Goal: Task Accomplishment & Management: Complete application form

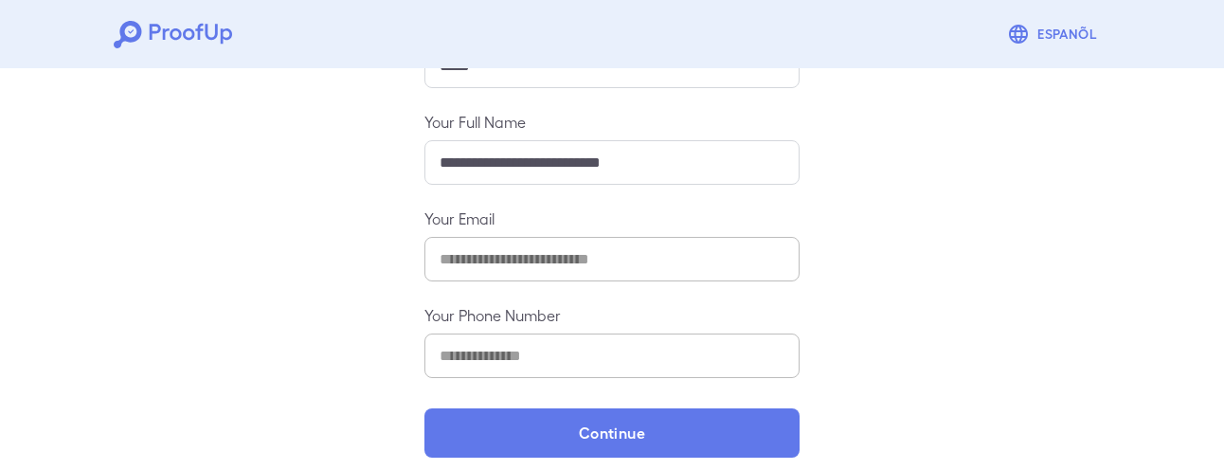
scroll to position [379, 0]
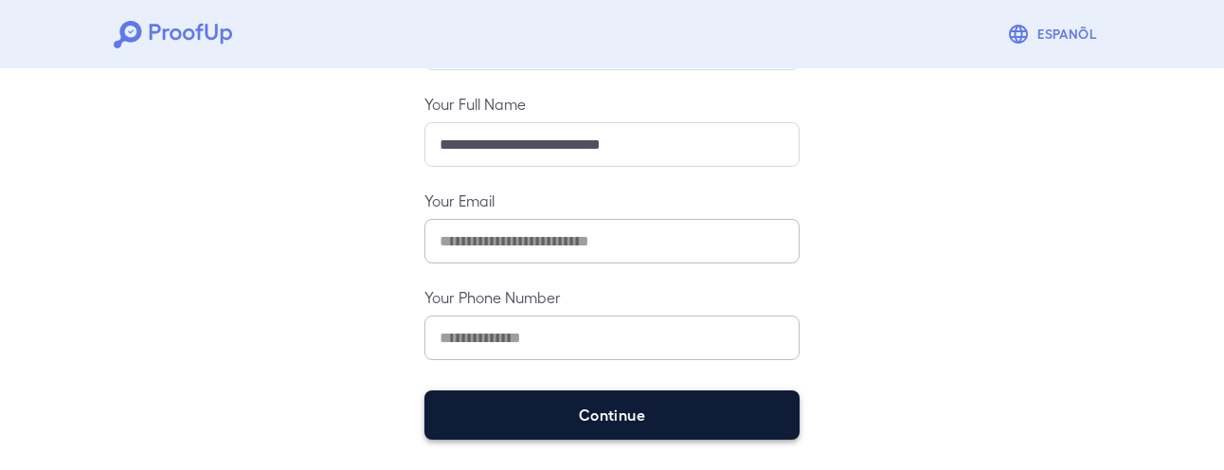
click at [588, 403] on button "Continue" at bounding box center [611, 414] width 375 height 49
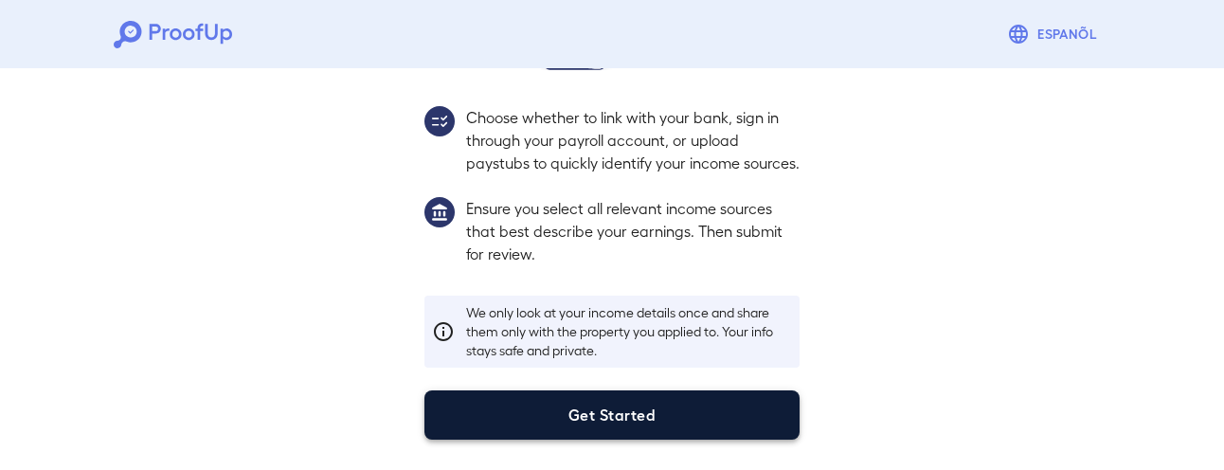
click at [596, 416] on button "Get Started" at bounding box center [611, 414] width 375 height 49
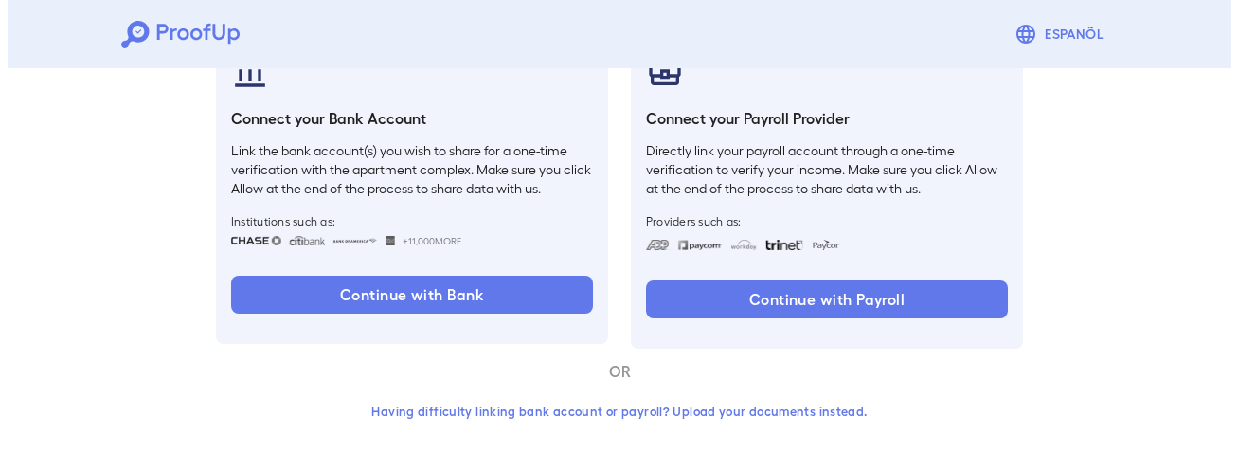
scroll to position [254, 0]
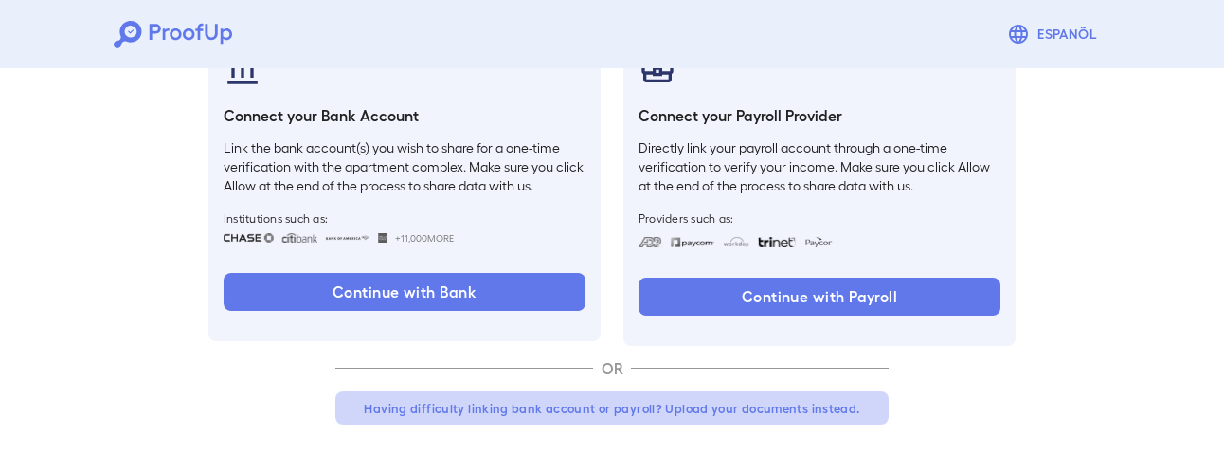
click at [577, 412] on button "Having difficulty linking bank account or payroll? Upload your documents instea…" at bounding box center [611, 408] width 553 height 34
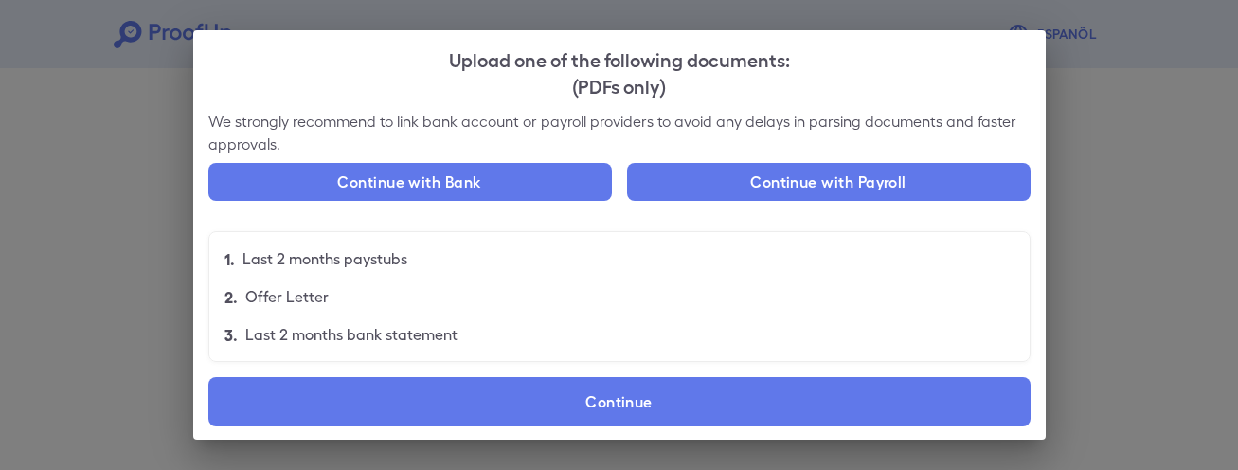
scroll to position [6, 0]
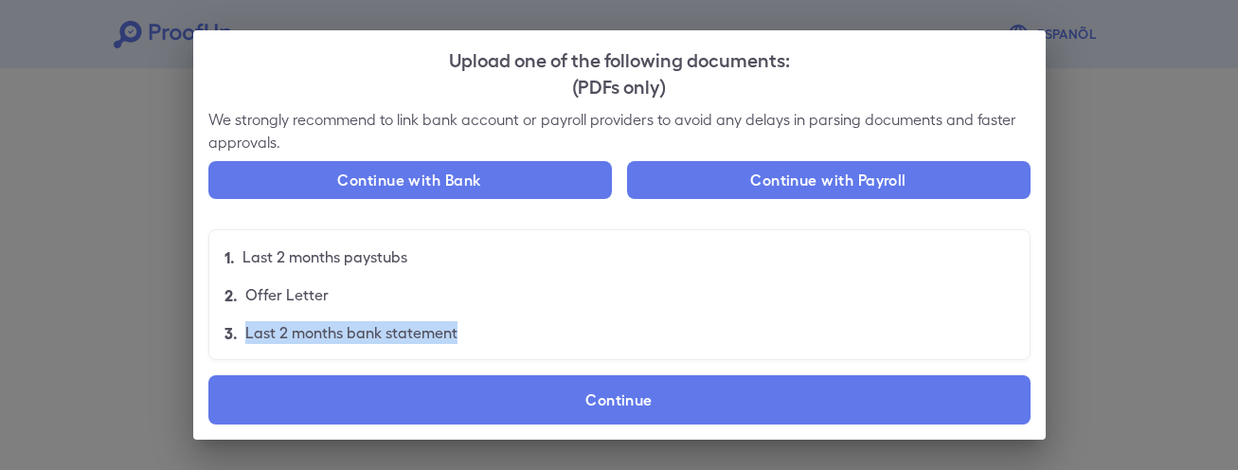
drag, startPoint x: 245, startPoint y: 334, endPoint x: 495, endPoint y: 345, distance: 249.5
click at [495, 345] on li "3. Last 2 months bank statement" at bounding box center [619, 333] width 821 height 38
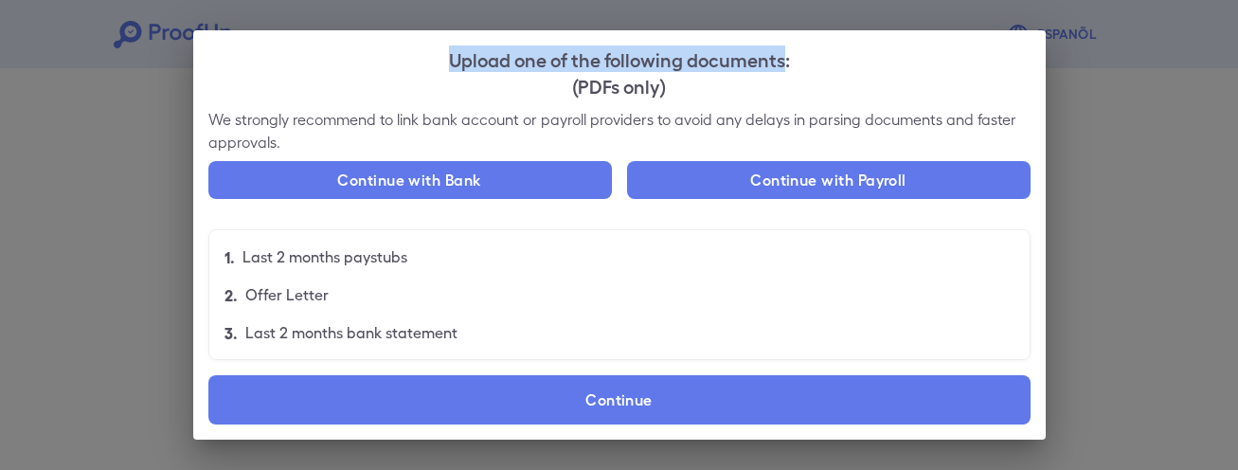
drag, startPoint x: 443, startPoint y: 60, endPoint x: 786, endPoint y: 64, distance: 343.0
click at [786, 64] on h2 "Upload one of the following documents: (PDFs only)" at bounding box center [619, 71] width 853 height 83
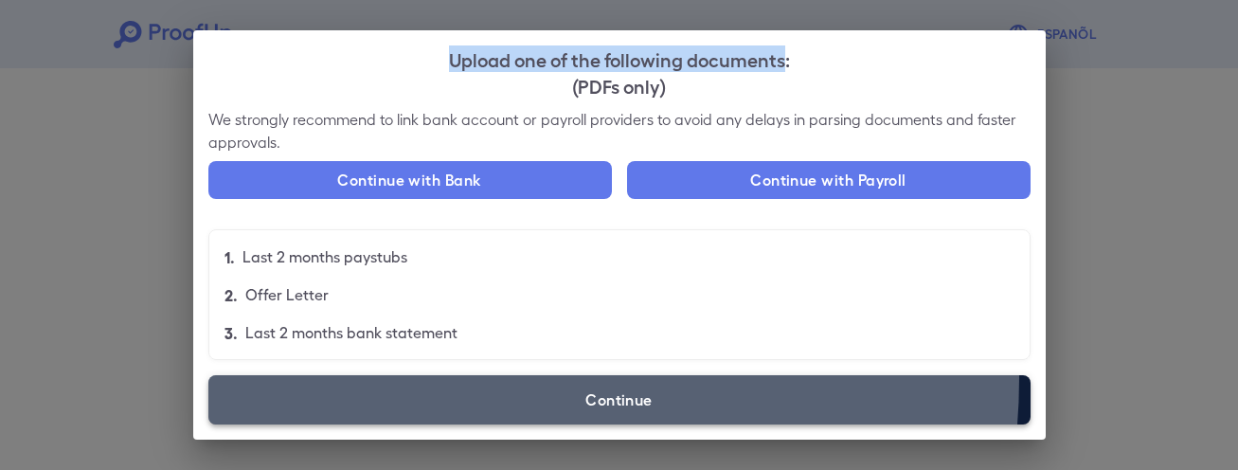
click at [435, 378] on label "Continue" at bounding box center [619, 399] width 822 height 49
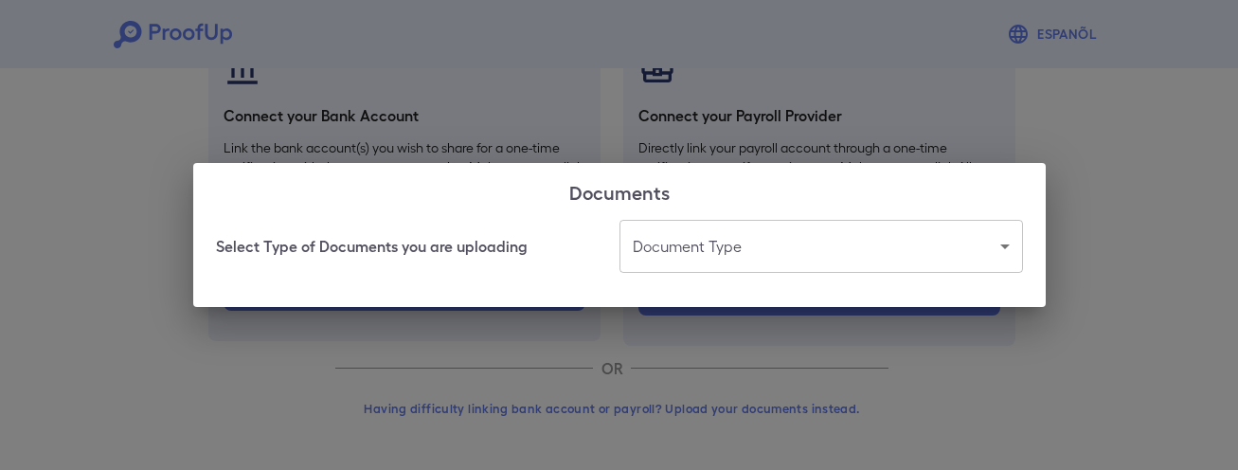
click at [674, 267] on body "Espanõl Go back How Would You Like to Verify Your Income? There are multiple wa…" at bounding box center [619, 108] width 1238 height 724
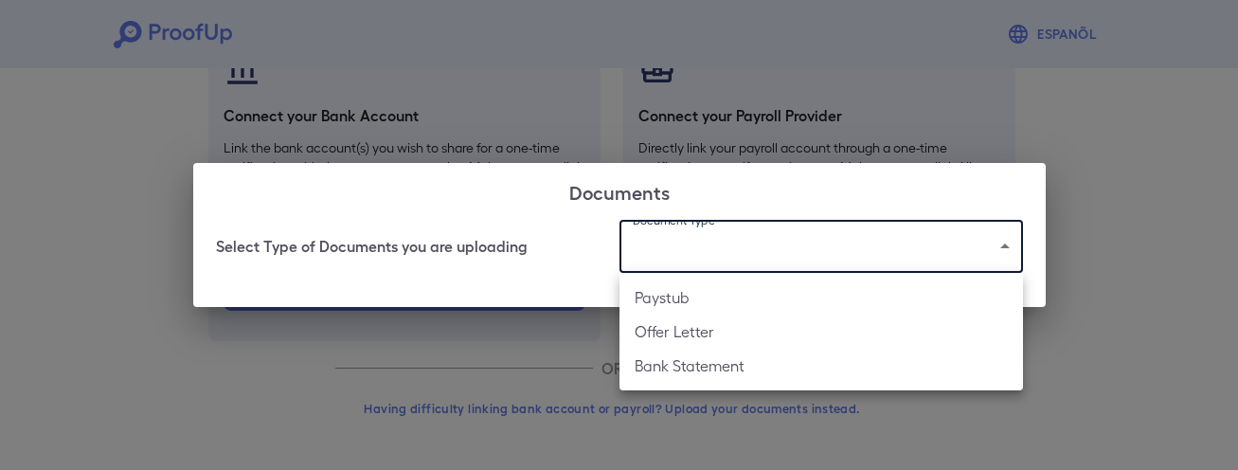
click at [671, 312] on li "Paystub" at bounding box center [822, 297] width 404 height 34
type input "*******"
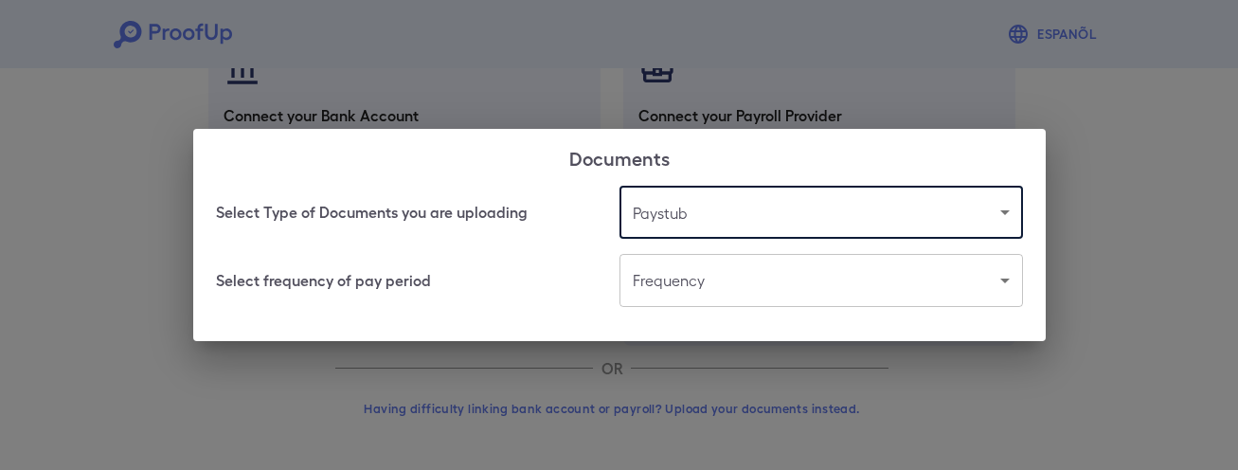
click at [675, 289] on body "Espanõl Go back How Would You Like to Verify Your Income? There are multiple wa…" at bounding box center [619, 108] width 1238 height 724
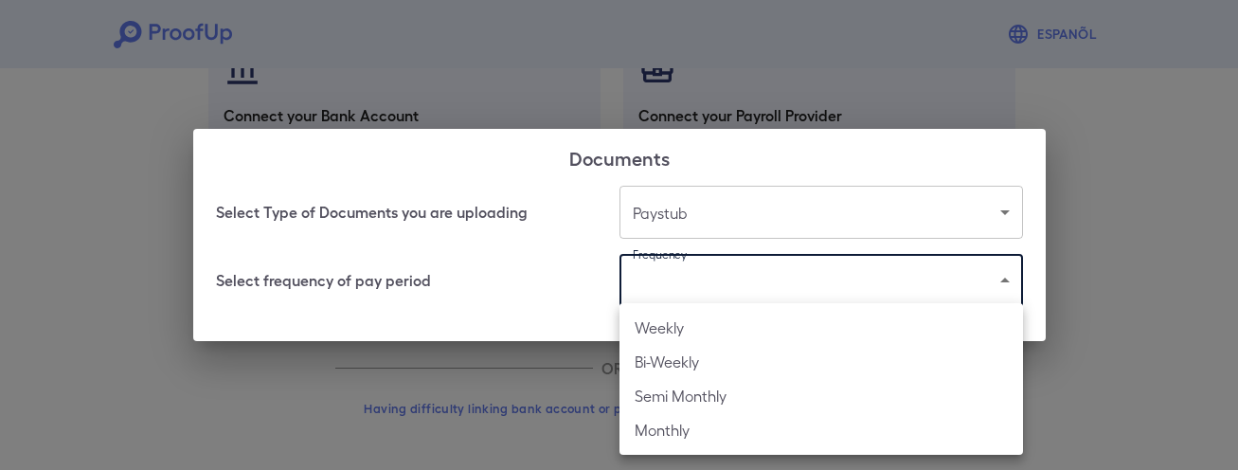
click at [701, 400] on li "Semi Monthly" at bounding box center [822, 396] width 404 height 34
type input "**********"
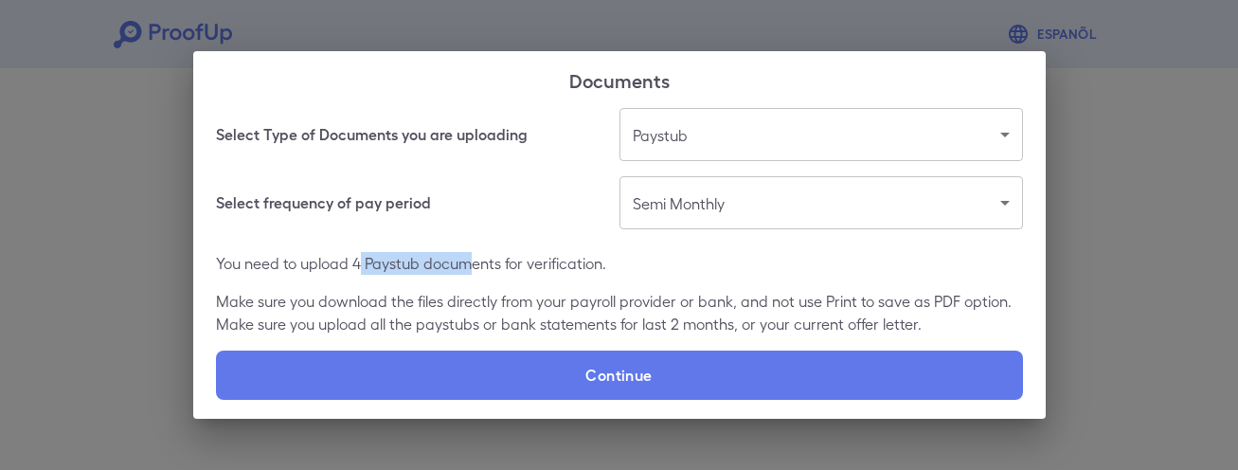
drag, startPoint x: 356, startPoint y: 252, endPoint x: 473, endPoint y: 256, distance: 116.6
click at [473, 256] on p "You need to upload 4 Paystub documents for verification." at bounding box center [619, 263] width 807 height 23
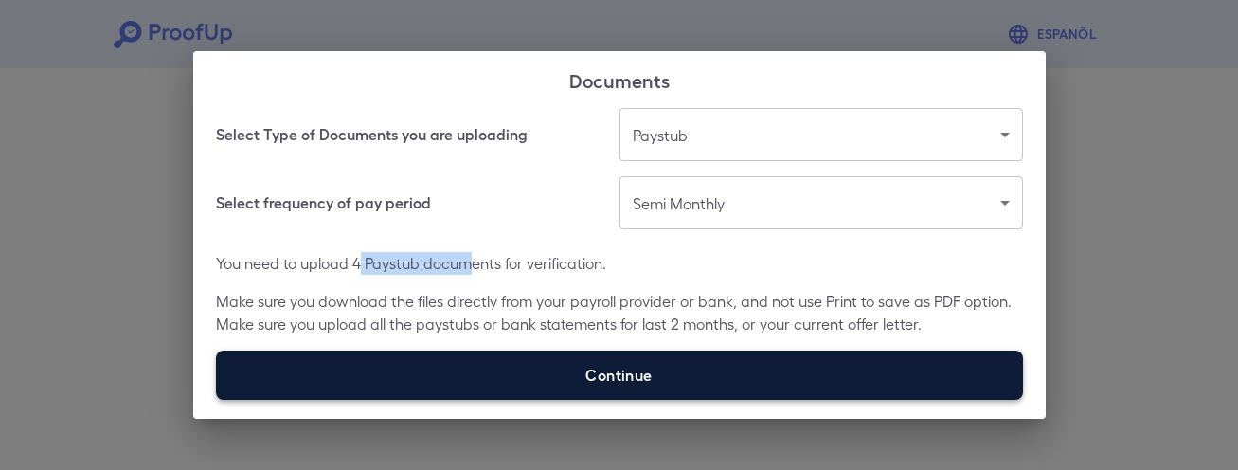
click at [593, 376] on label "Continue" at bounding box center [619, 375] width 807 height 49
click at [217, 399] on input "Continue" at bounding box center [216, 399] width 1 height 1
click at [624, 374] on label "Continue" at bounding box center [619, 375] width 807 height 49
click at [217, 399] on input "Continue" at bounding box center [216, 399] width 1 height 1
type input "**********"
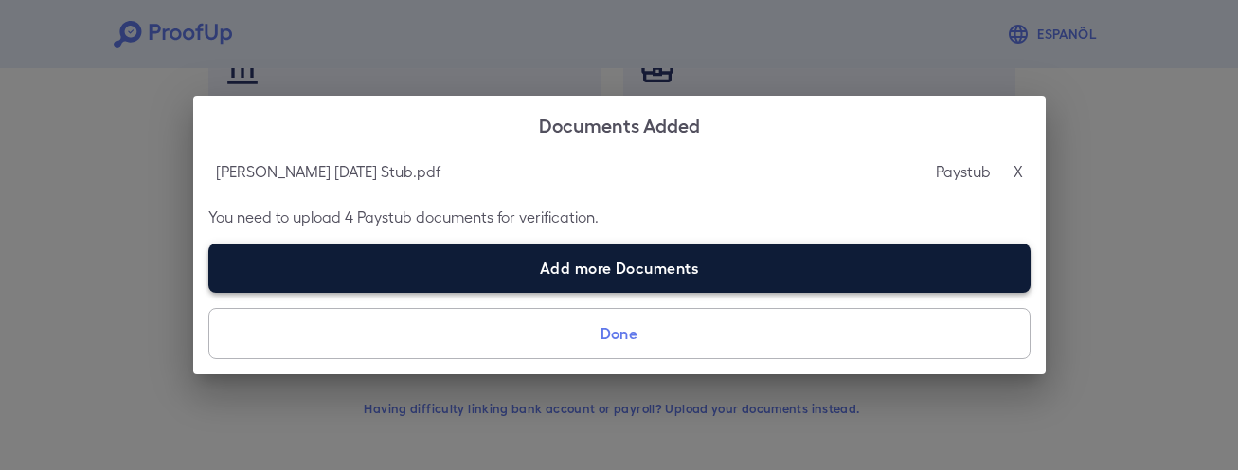
click at [592, 282] on label "Add more Documents" at bounding box center [619, 268] width 822 height 49
click at [209, 292] on input "Add more Documents" at bounding box center [208, 292] width 1 height 1
type input "**********"
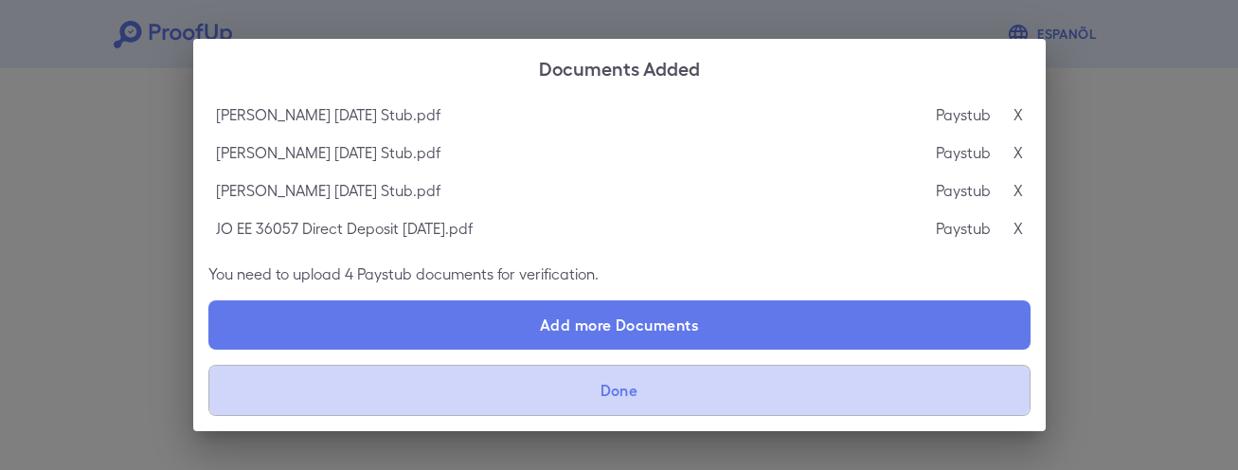
click at [612, 387] on button "Done" at bounding box center [619, 390] width 822 height 51
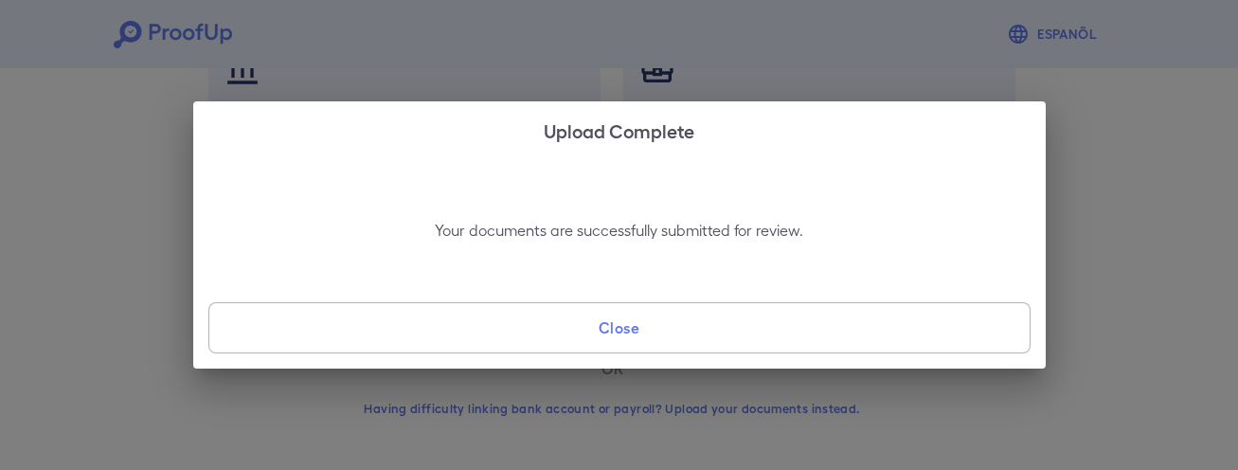
click at [635, 334] on button "Close" at bounding box center [619, 327] width 822 height 51
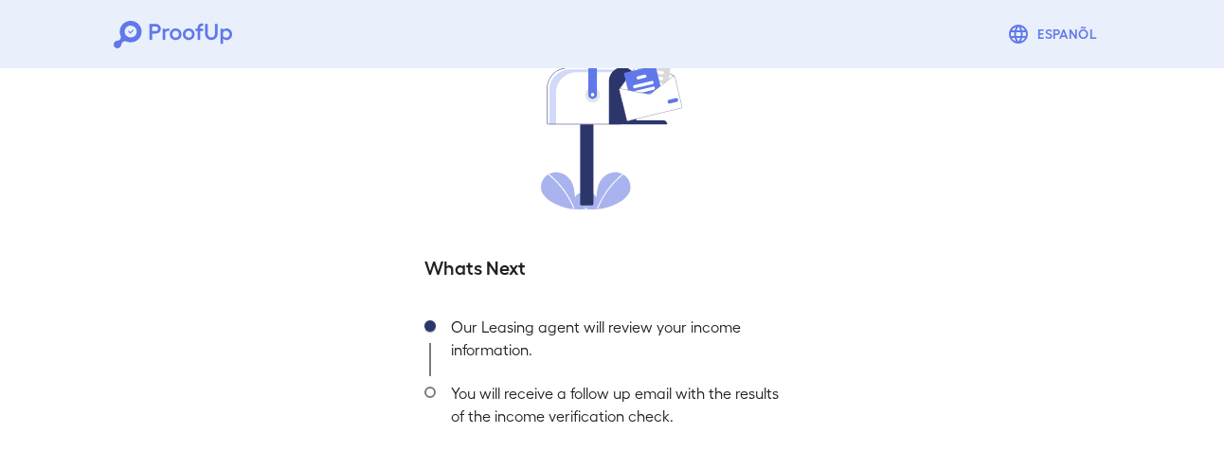
scroll to position [208, 0]
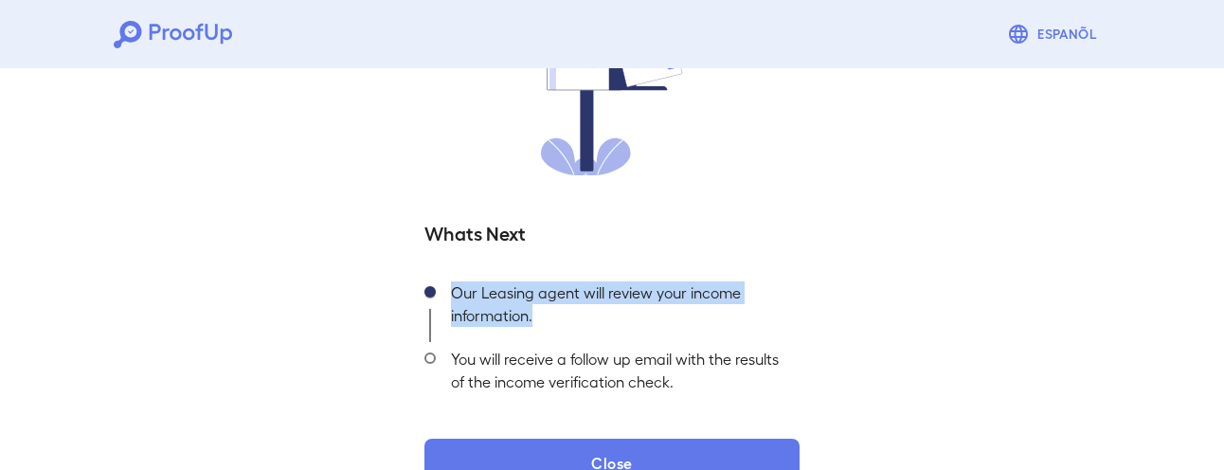
drag, startPoint x: 457, startPoint y: 294, endPoint x: 676, endPoint y: 311, distance: 219.5
click at [676, 311] on div "Our Leasing agent will review your income information." at bounding box center [618, 309] width 364 height 66
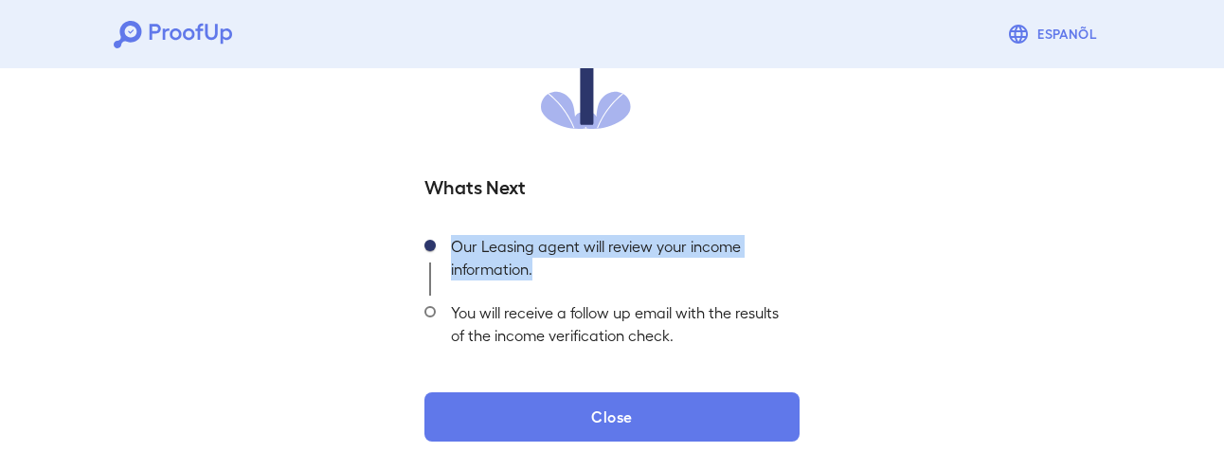
scroll to position [257, 0]
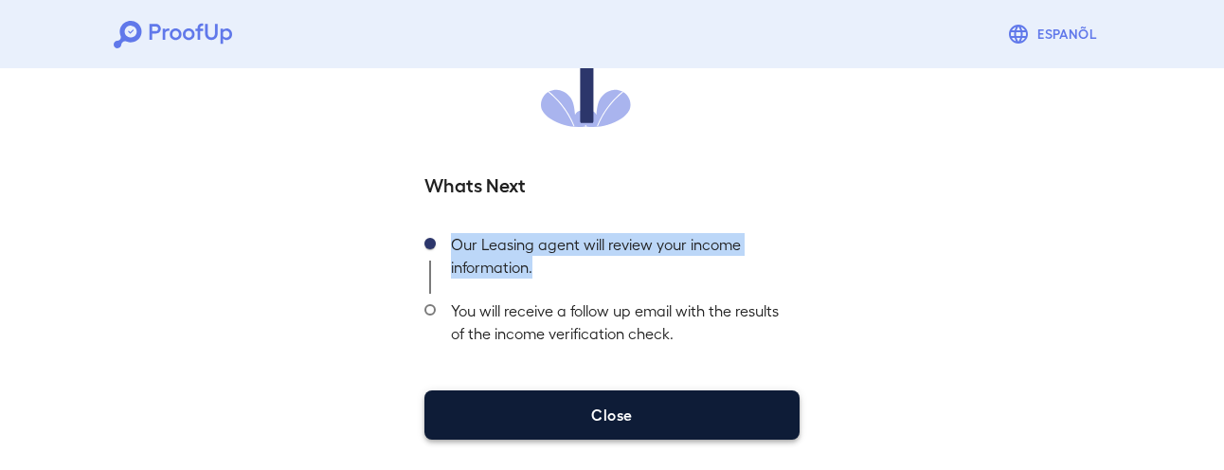
click at [616, 424] on button "Close" at bounding box center [611, 414] width 375 height 49
click at [636, 402] on button "Close" at bounding box center [611, 414] width 375 height 49
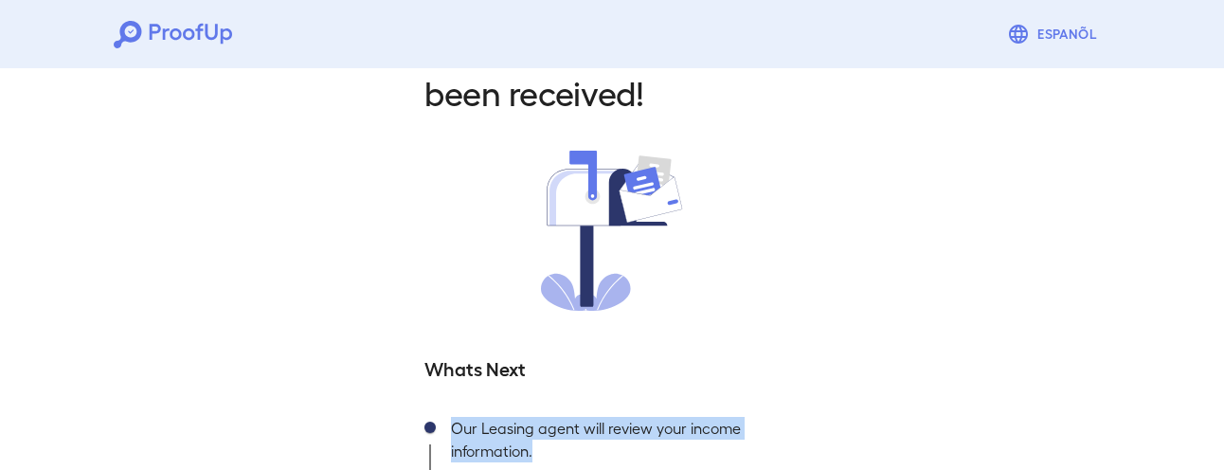
scroll to position [0, 0]
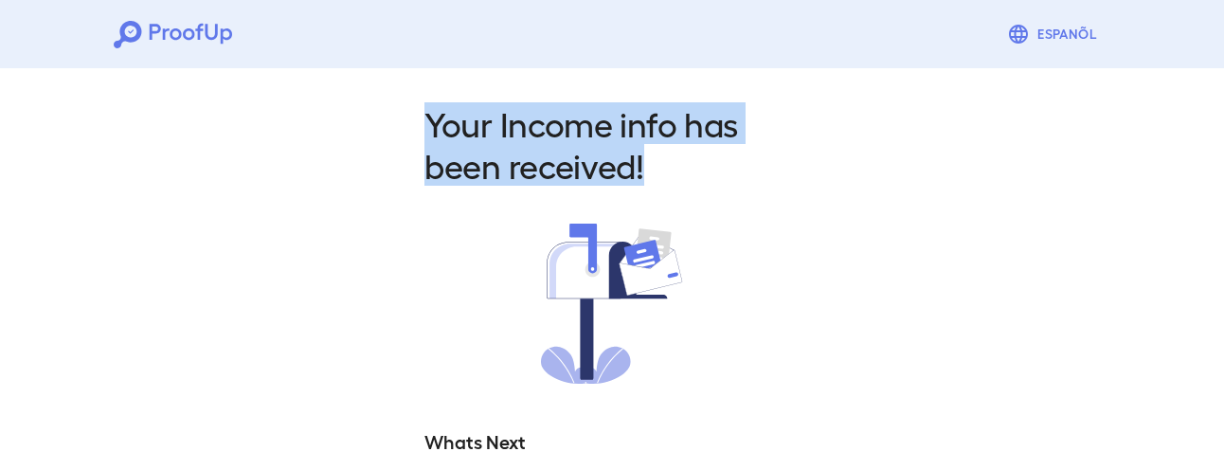
drag, startPoint x: 428, startPoint y: 124, endPoint x: 684, endPoint y: 177, distance: 261.3
click at [684, 177] on h2 "Your Income info has been received!" at bounding box center [611, 143] width 375 height 83
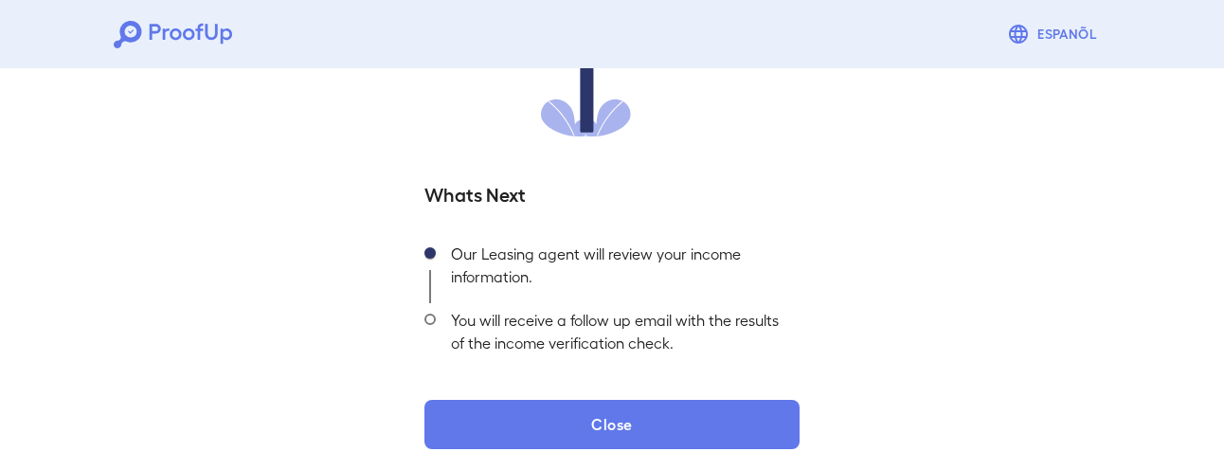
scroll to position [257, 0]
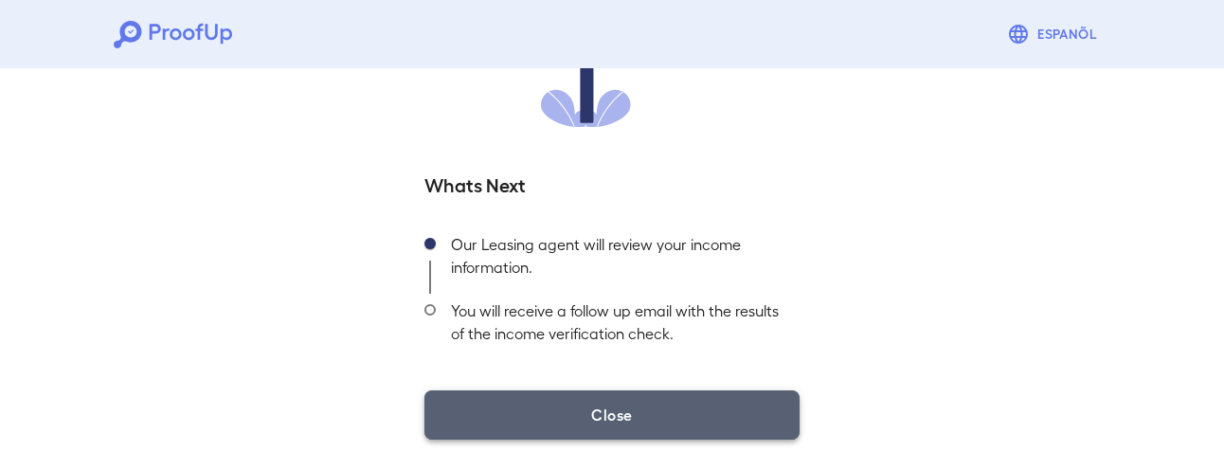
click at [674, 395] on button "Close" at bounding box center [611, 414] width 375 height 49
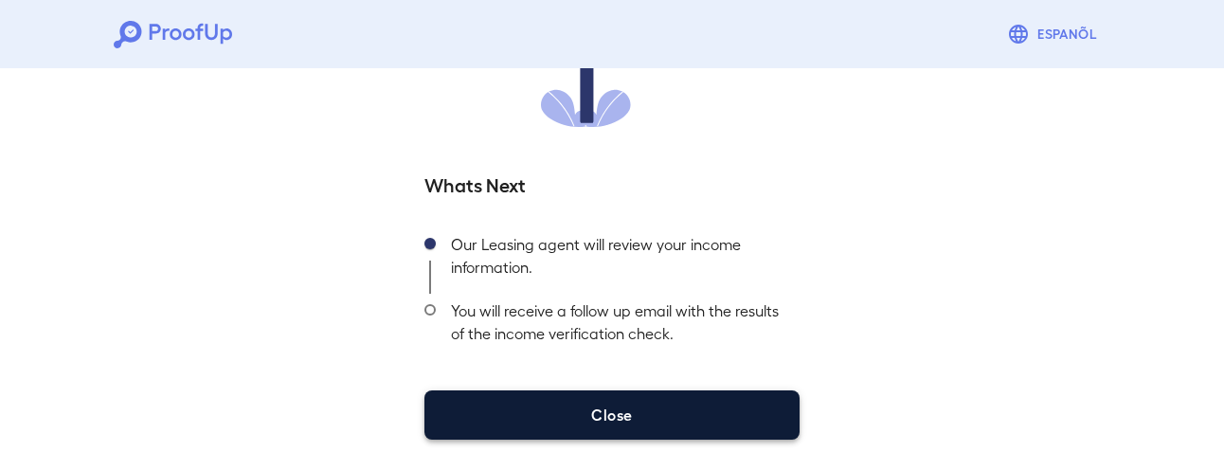
click at [617, 393] on button "Close" at bounding box center [611, 414] width 375 height 49
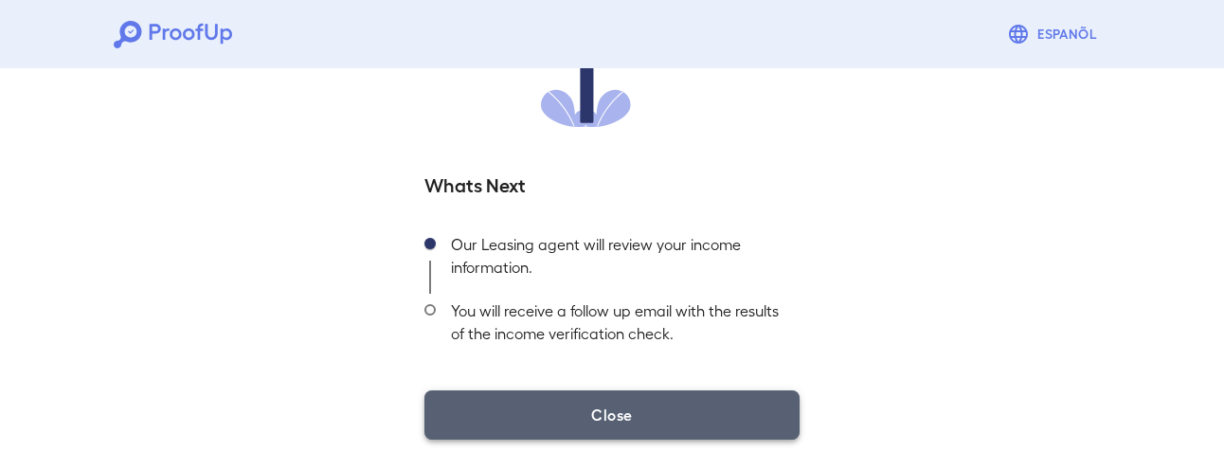
click at [617, 393] on button "Close" at bounding box center [611, 414] width 375 height 49
click at [618, 390] on button "Close" at bounding box center [611, 414] width 375 height 49
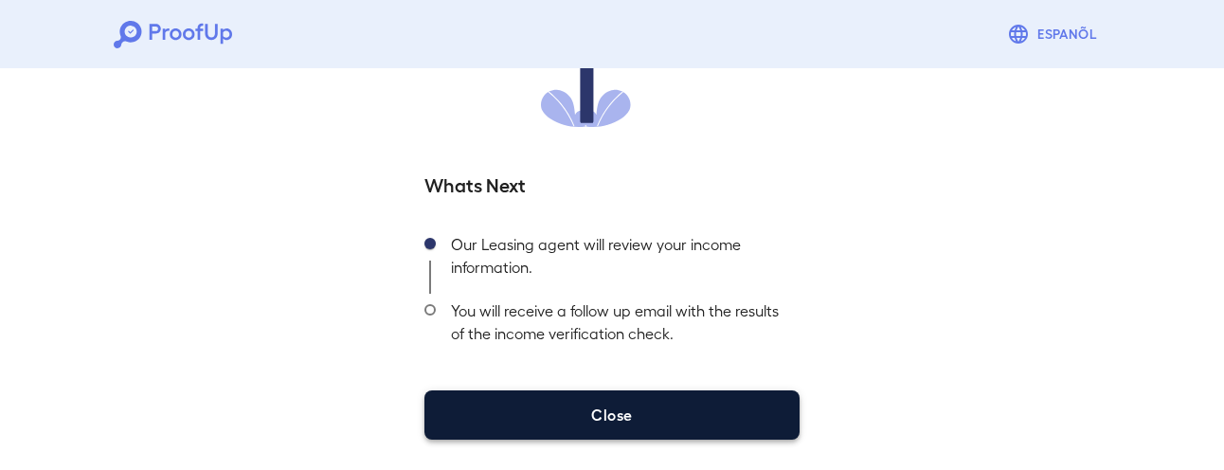
click at [618, 390] on button "Close" at bounding box center [611, 414] width 375 height 49
click at [618, 392] on button "Close" at bounding box center [611, 414] width 375 height 49
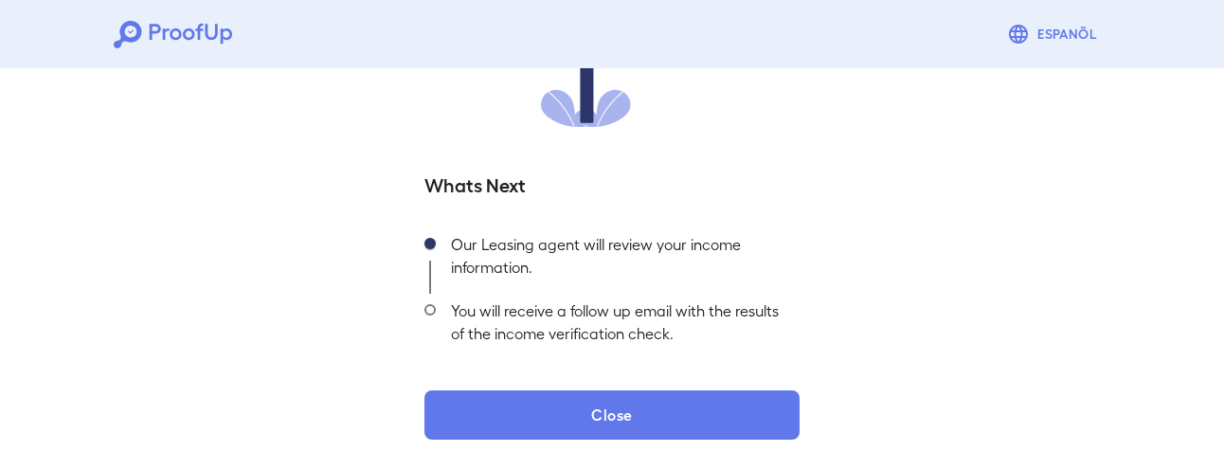
drag, startPoint x: 618, startPoint y: 392, endPoint x: 620, endPoint y: 378, distance: 14.3
click at [618, 391] on button "Close" at bounding box center [611, 414] width 375 height 49
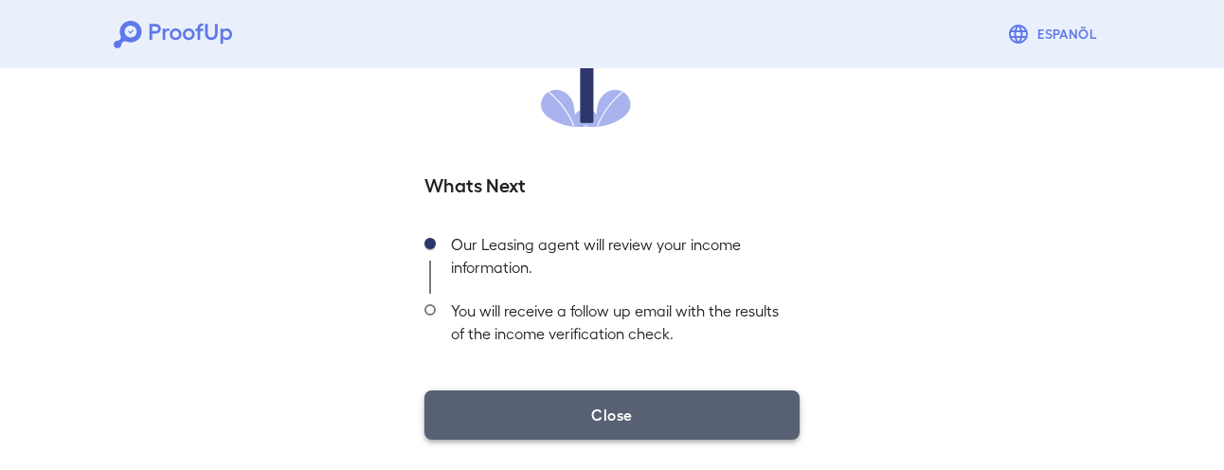
click at [616, 403] on button "Close" at bounding box center [611, 414] width 375 height 49
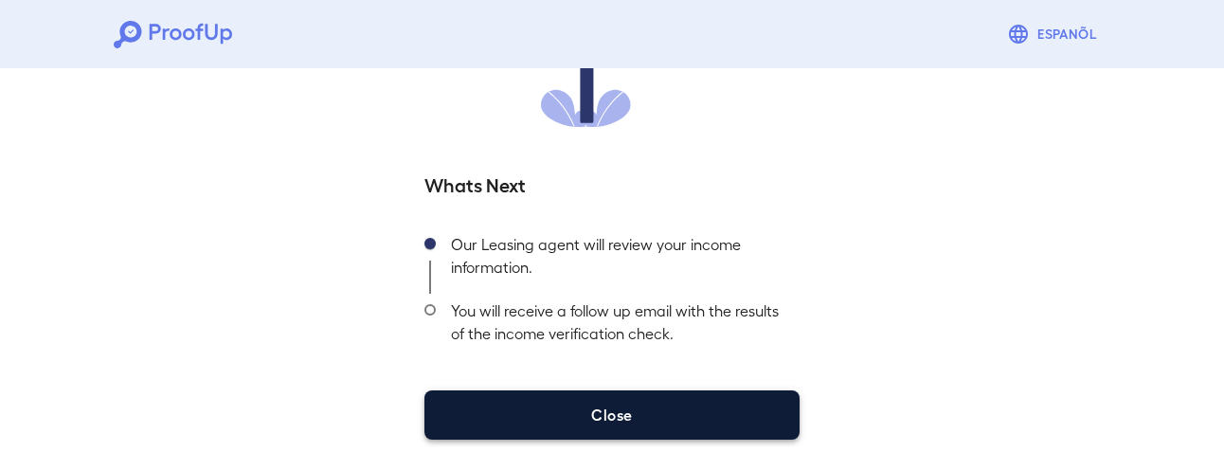
click at [613, 413] on button "Close" at bounding box center [611, 414] width 375 height 49
click at [611, 413] on button "Close" at bounding box center [611, 414] width 375 height 49
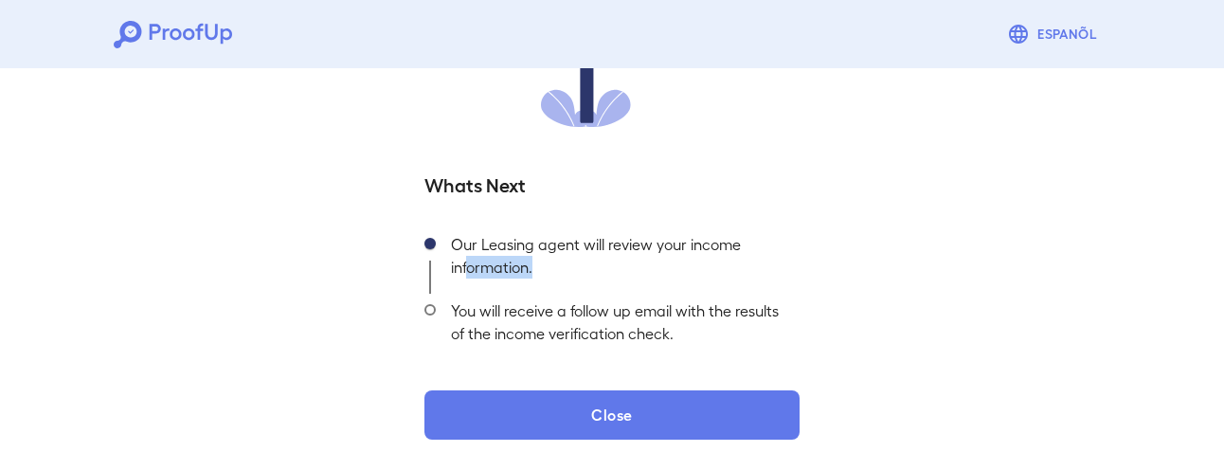
drag, startPoint x: 466, startPoint y: 257, endPoint x: 653, endPoint y: 263, distance: 186.8
click at [653, 263] on div "Our Leasing agent will review your income information." at bounding box center [618, 260] width 364 height 66
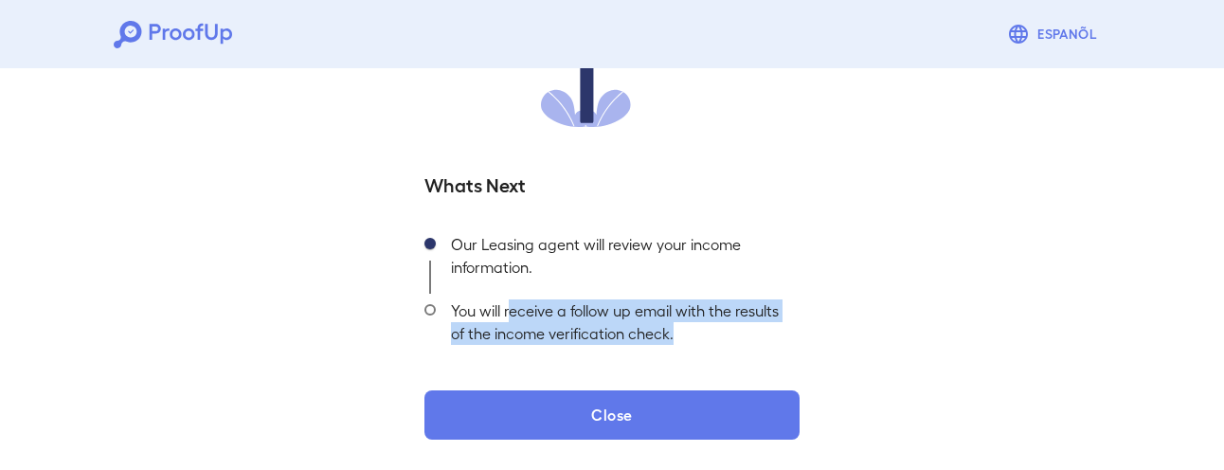
drag, startPoint x: 511, startPoint y: 312, endPoint x: 794, endPoint y: 322, distance: 283.5
click at [794, 322] on div "You will receive a follow up email with the results of the income verification …" at bounding box center [618, 327] width 364 height 66
click at [792, 310] on div "You will receive a follow up email with the results of the income verification …" at bounding box center [618, 327] width 364 height 66
